Goal: Transaction & Acquisition: Book appointment/travel/reservation

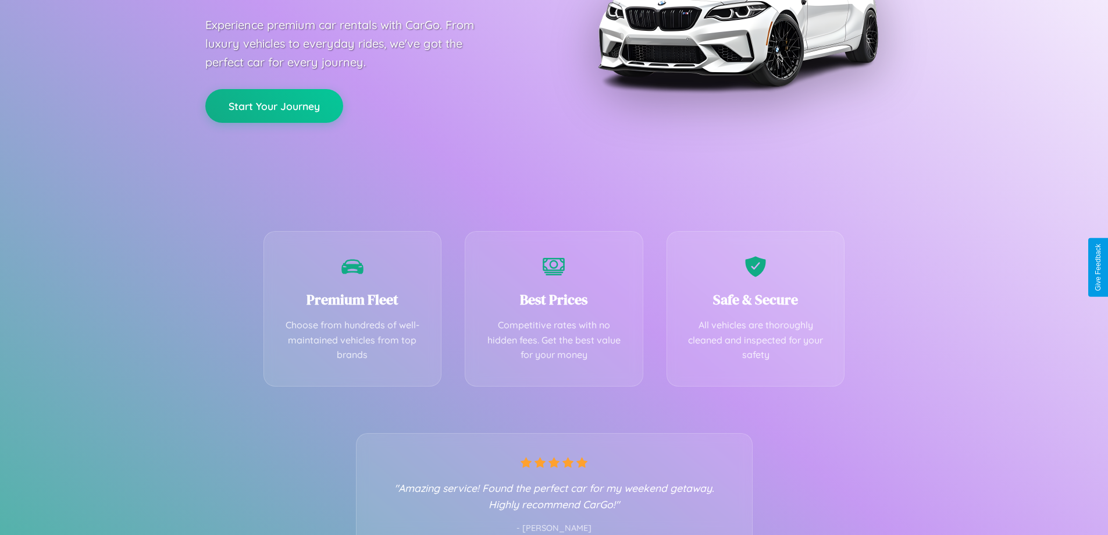
scroll to position [229, 0]
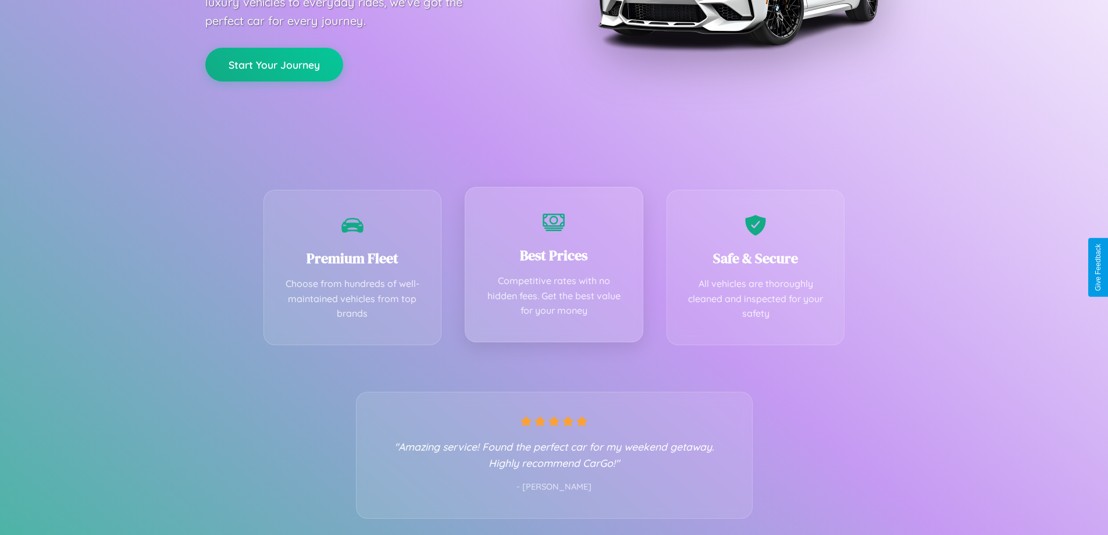
click at [554, 267] on div "Best Prices Competitive rates with no hidden fees. Get the best value for your …" at bounding box center [554, 264] width 179 height 155
click at [274, 64] on button "Start Your Journey" at bounding box center [274, 64] width 138 height 34
click at [274, 63] on button "Start Your Journey" at bounding box center [274, 64] width 138 height 34
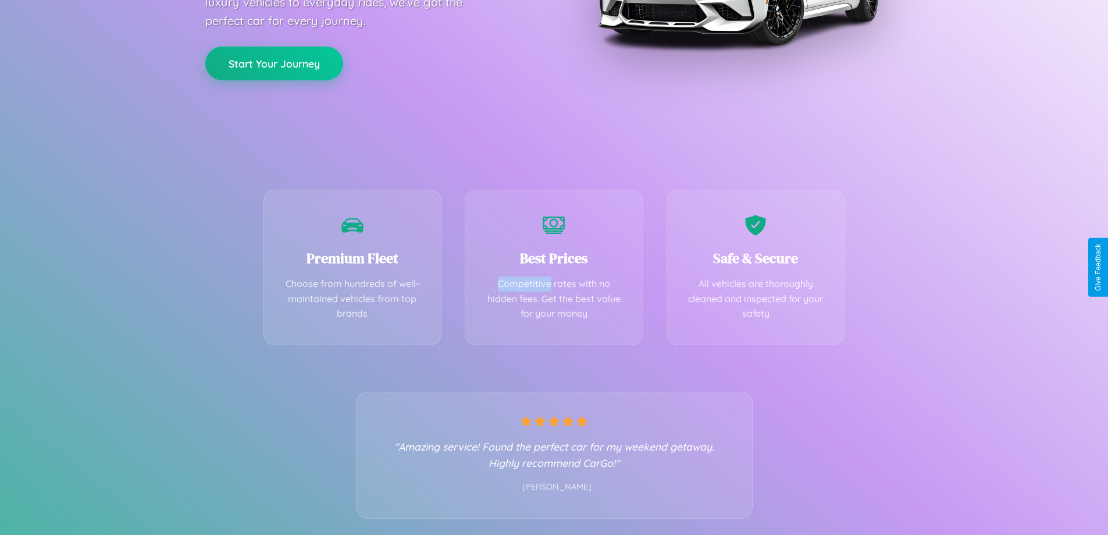
click at [274, 63] on button "Start Your Journey" at bounding box center [274, 64] width 138 height 34
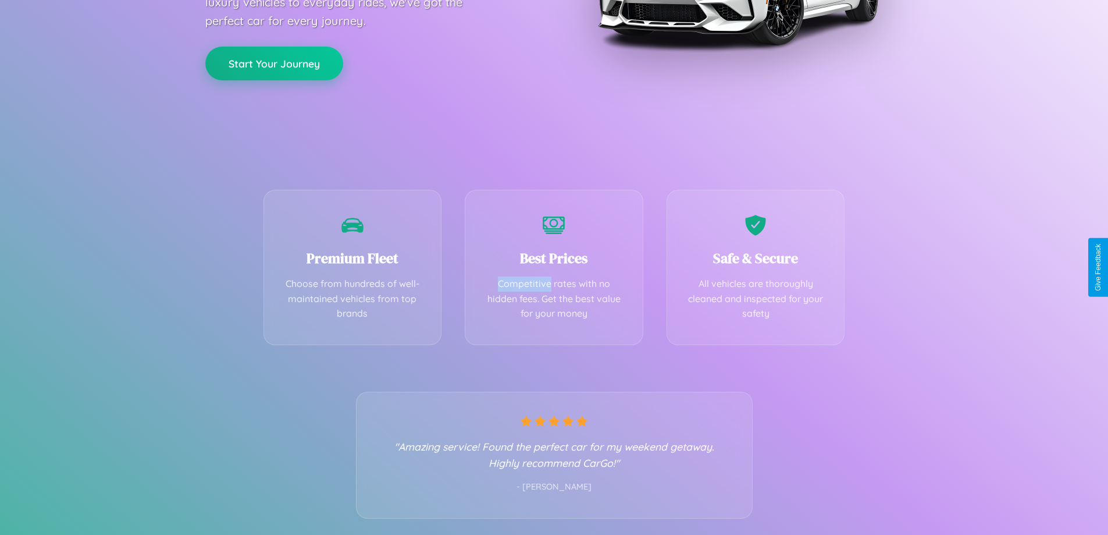
click at [274, 63] on button "Start Your Journey" at bounding box center [274, 64] width 138 height 34
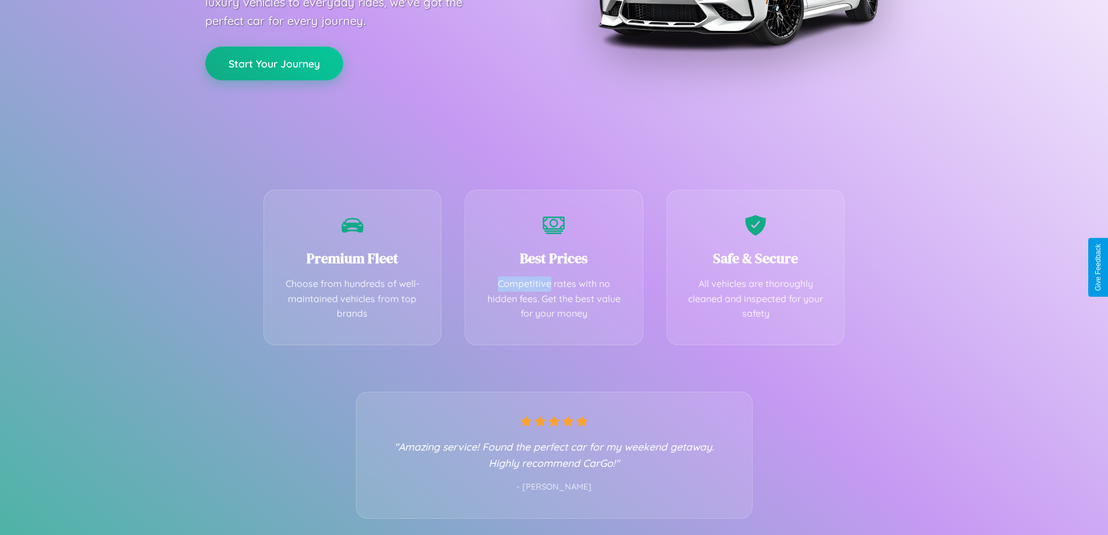
click at [274, 63] on button "Start Your Journey" at bounding box center [274, 64] width 138 height 34
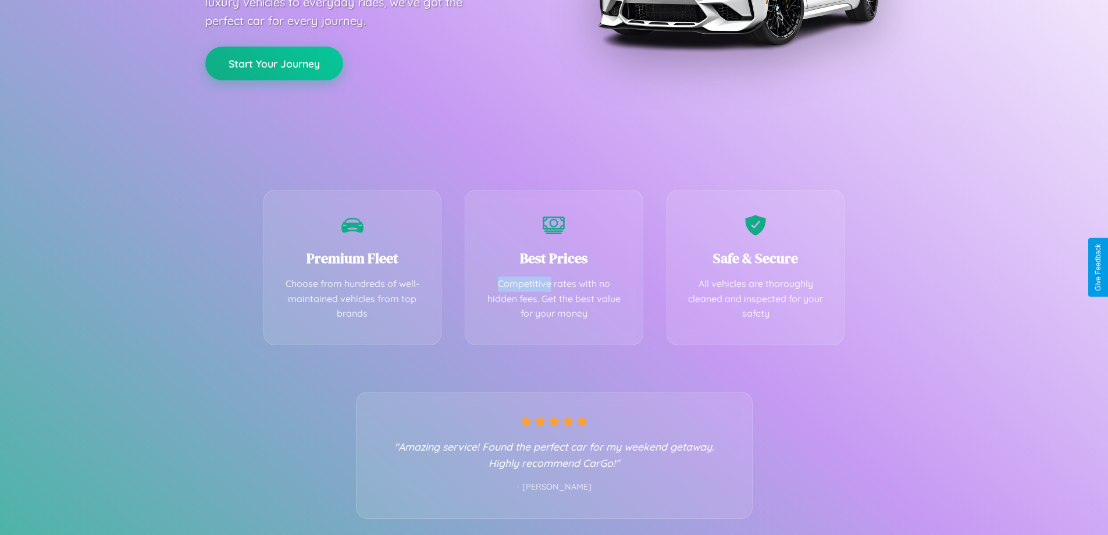
click at [274, 63] on button "Start Your Journey" at bounding box center [274, 64] width 138 height 34
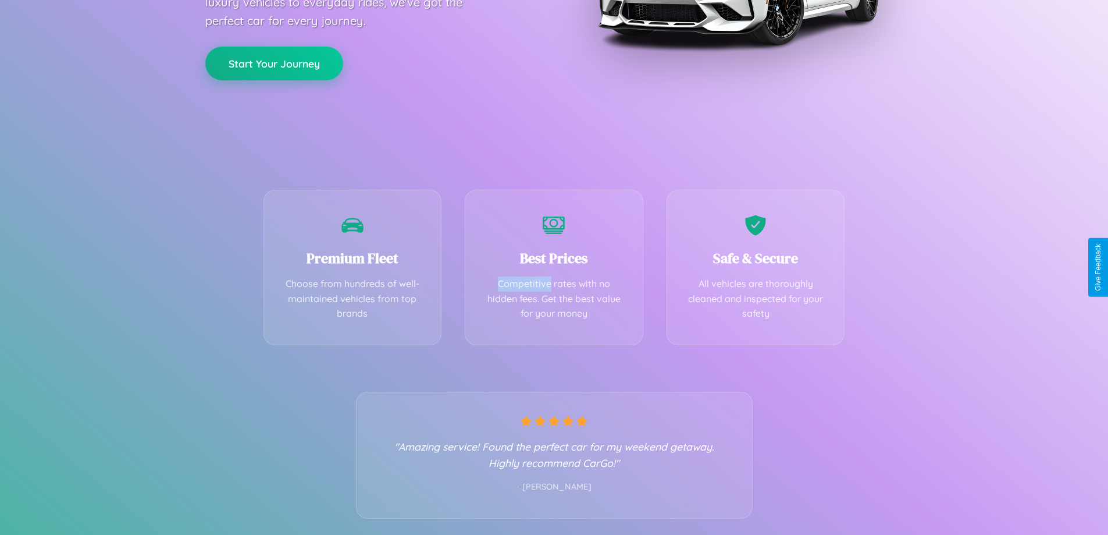
click at [274, 63] on button "Start Your Journey" at bounding box center [274, 64] width 138 height 34
